Goal: Task Accomplishment & Management: Manage account settings

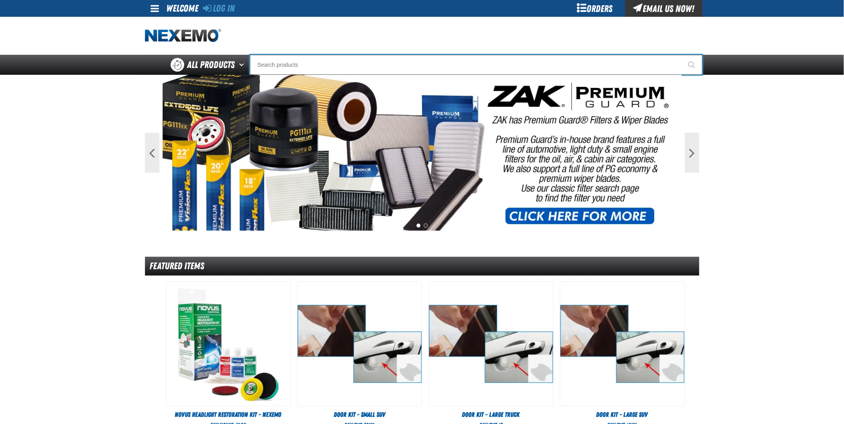
click at [354, 60] on input "Search" at bounding box center [476, 65] width 452 height 20
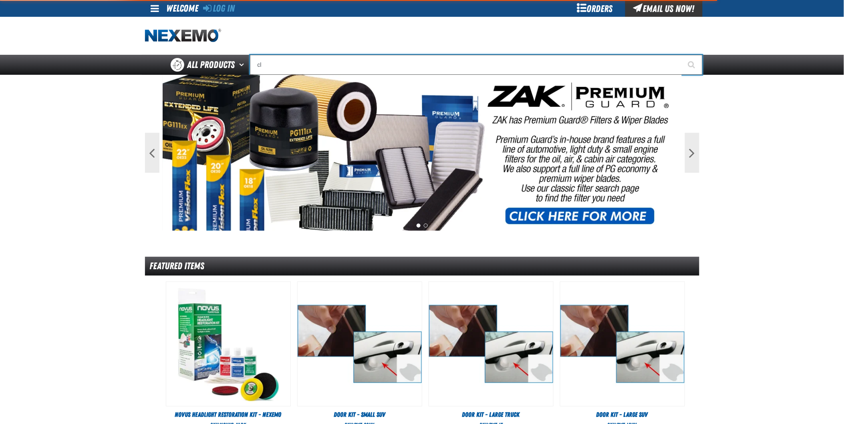
type input "cle"
type input "cleARANCE"
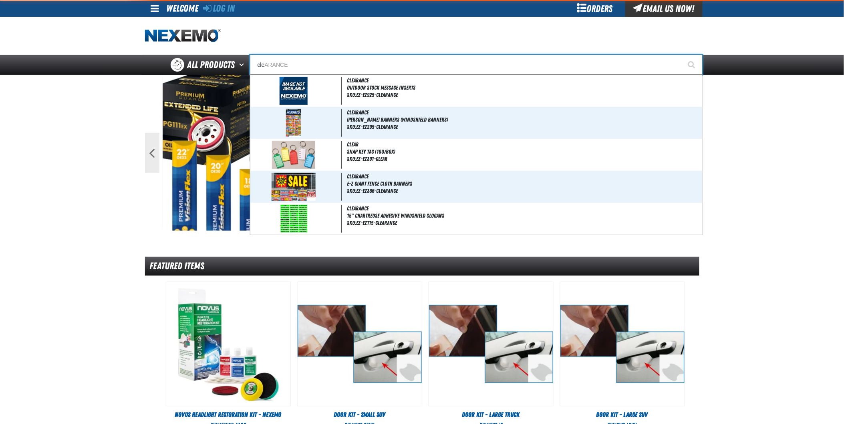
type input "clea"
type input "cleaRANCE"
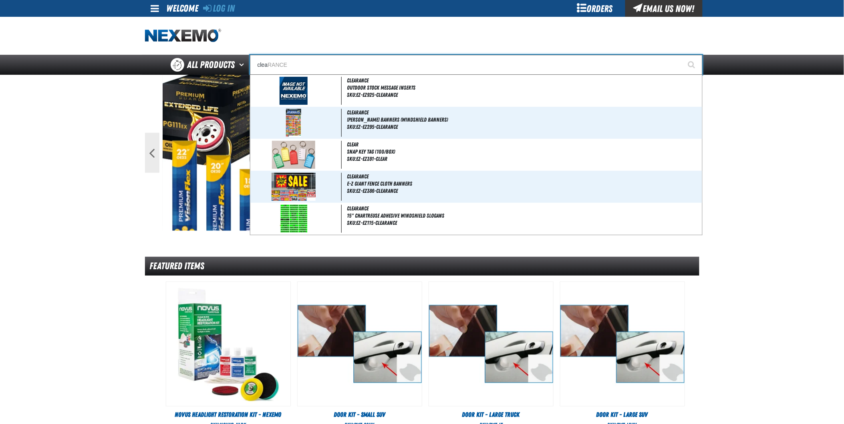
type input "cle"
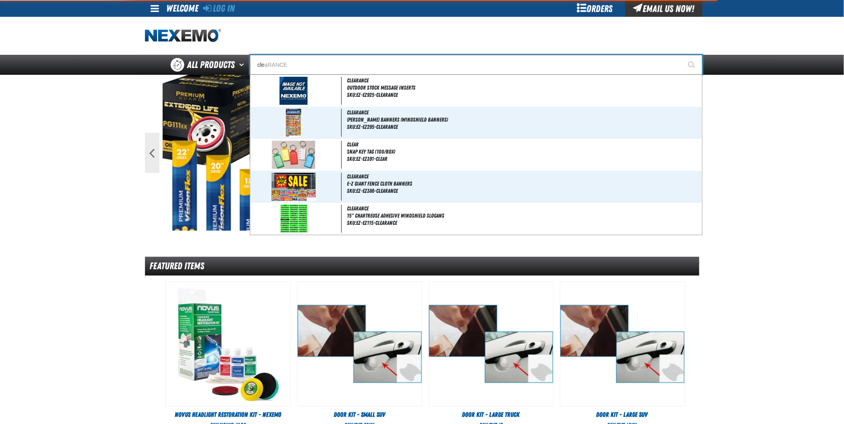
type input "cleARANCE"
type input "cl"
type input "c"
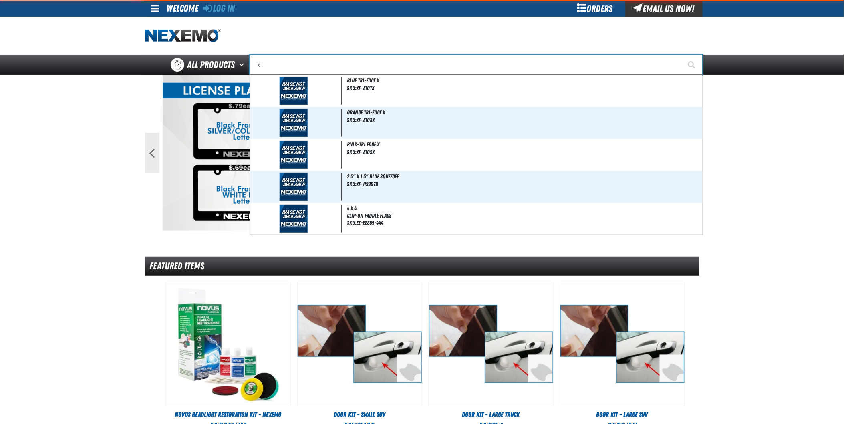
type input "xp"
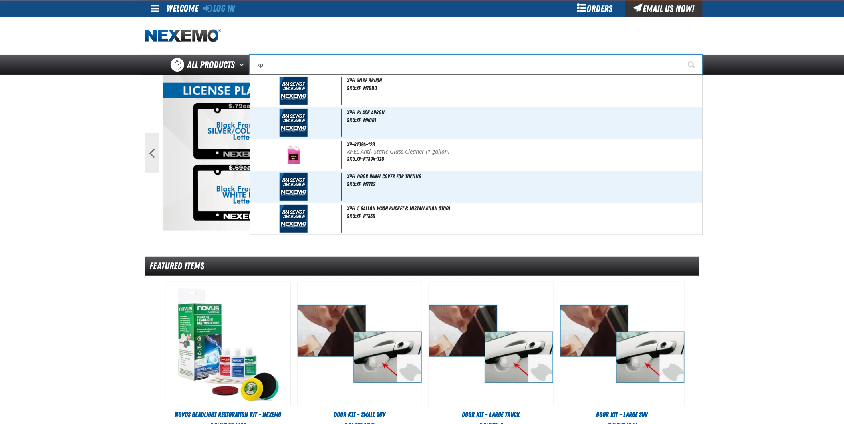
type input "xpEL Wire Brush"
type input "xpel"
type input "xpel EZ-Tint"
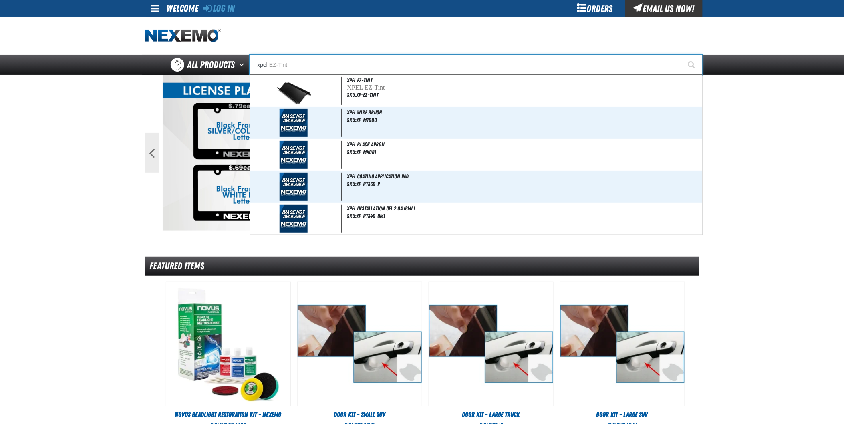
type input "xpel"
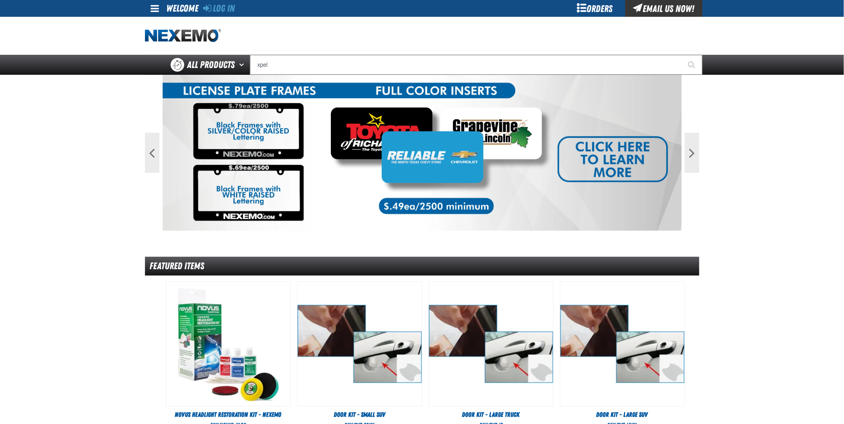
click at [68, 172] on main "Previous Next 1 2 Featured Items DHV" at bounding box center [422, 356] width 844 height 562
click at [605, 8] on div "Orders" at bounding box center [595, 8] width 60 height 17
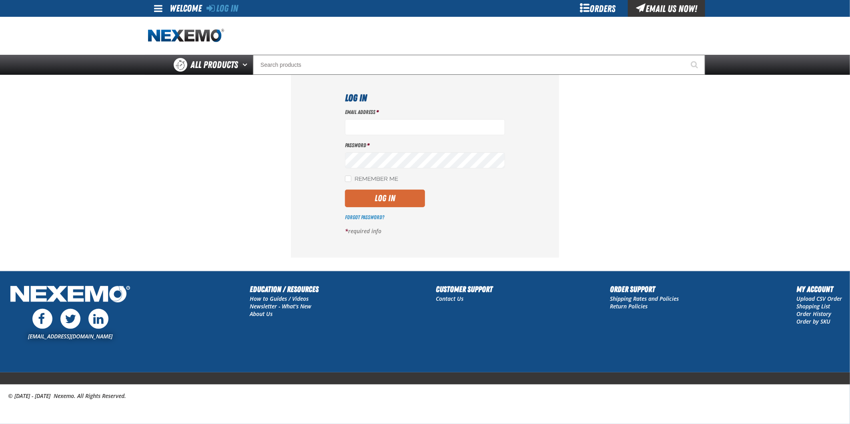
type input "jkemp@vtaig.com"
click at [382, 199] on button "Log In" at bounding box center [385, 199] width 80 height 18
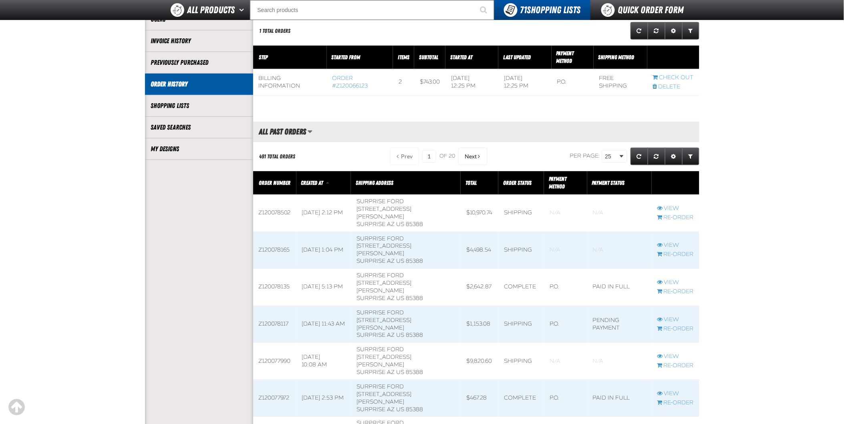
scroll to position [133, 0]
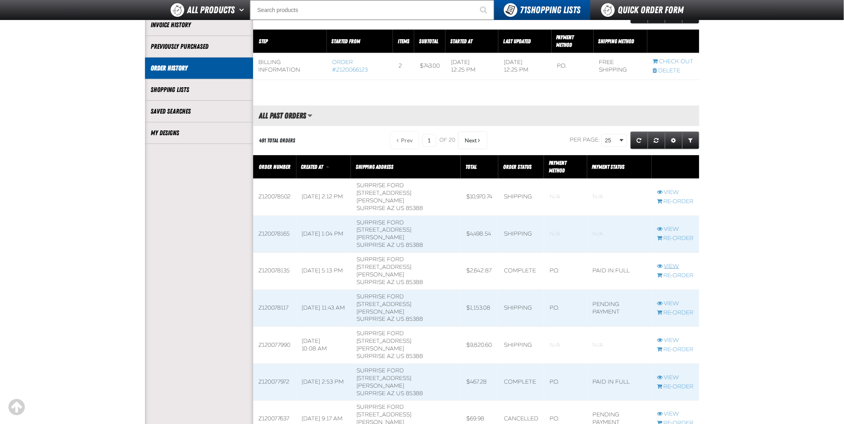
click at [675, 263] on link "View" at bounding box center [675, 267] width 36 height 8
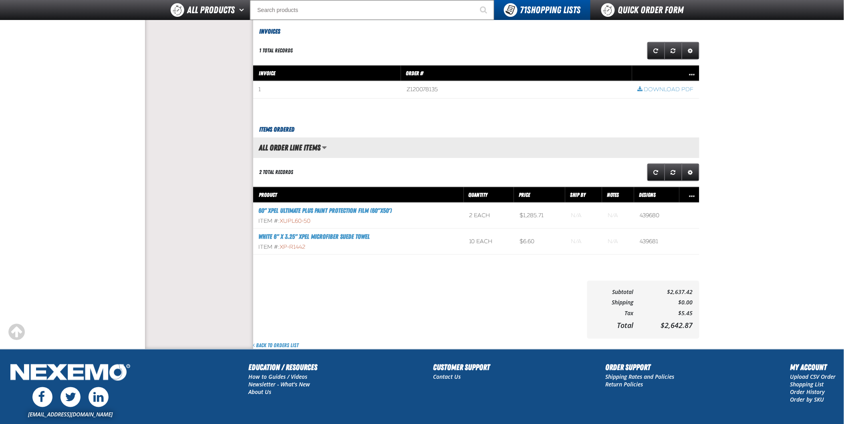
scroll to position [267, 0]
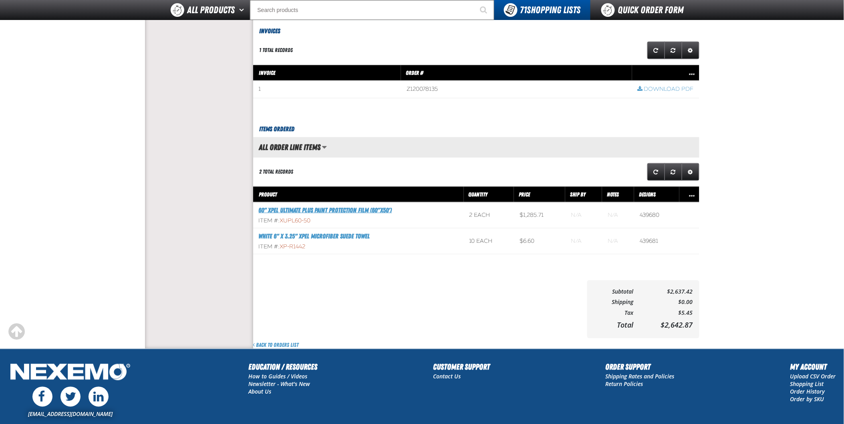
click at [305, 209] on link "60" XPEL ULTIMATE PLUS Paint Protection Film (60"x50')" at bounding box center [325, 211] width 133 height 8
